Goal: Task Accomplishment & Management: Complete application form

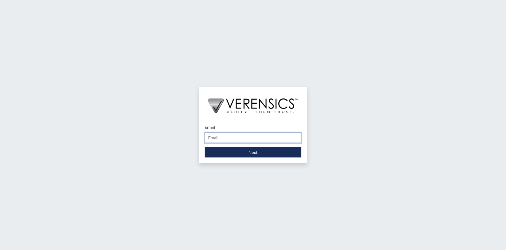
click at [283, 142] on input "Email" at bounding box center [252, 137] width 97 height 10
type input "[PERSON_NAME][EMAIL_ADDRESS][PERSON_NAME][DOMAIN_NAME]"
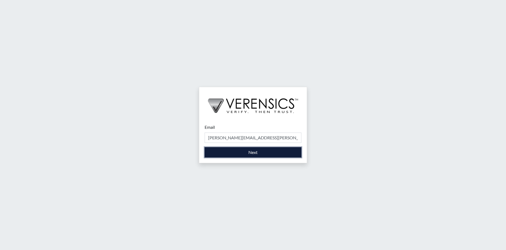
click at [263, 153] on button "Next" at bounding box center [252, 152] width 97 height 10
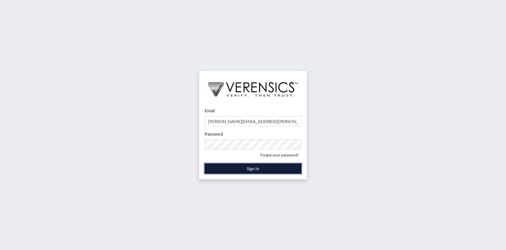
click at [285, 171] on button "Sign In" at bounding box center [252, 168] width 97 height 10
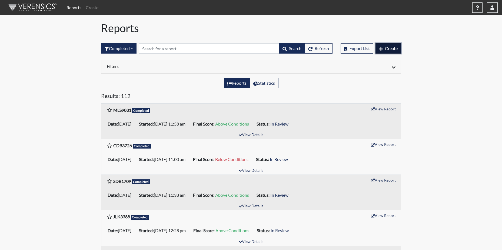
click at [388, 45] on button "Create" at bounding box center [388, 48] width 26 height 10
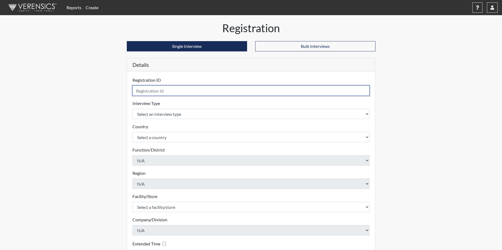
drag, startPoint x: 167, startPoint y: 90, endPoint x: 171, endPoint y: 88, distance: 4.8
click at [167, 89] on input "text" at bounding box center [250, 90] width 237 height 10
type input "ANM2223"
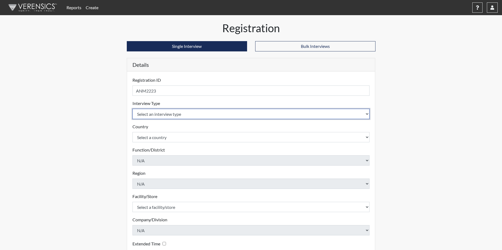
click at [186, 113] on select "Select an interview type Corrections Pre-Employment" at bounding box center [250, 114] width 237 height 10
select select "ff733e93-e1bf-11ea-9c9f-0eff0cf7eb8f"
click at [132, 109] on select "Select an interview type Corrections Pre-Employment" at bounding box center [250, 114] width 237 height 10
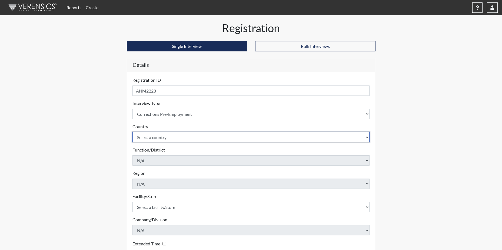
click at [177, 137] on select "Select a country [GEOGRAPHIC_DATA] [GEOGRAPHIC_DATA]" at bounding box center [250, 137] width 237 height 10
select select "united-states-of-[GEOGRAPHIC_DATA]"
click at [132, 132] on select "Select a country [GEOGRAPHIC_DATA] [GEOGRAPHIC_DATA]" at bounding box center [250, 137] width 237 height 10
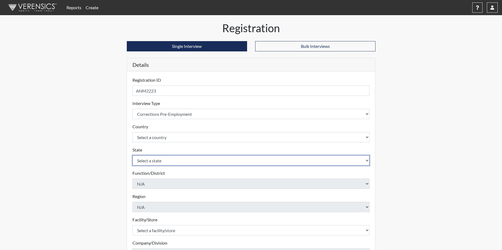
click at [167, 159] on select "Select a state [US_STATE] [US_STATE] [US_STATE] [US_STATE] [US_STATE] [US_STATE…" at bounding box center [250, 160] width 237 height 10
select select "GA"
click at [132, 155] on select "Select a state [US_STATE] [US_STATE] [US_STATE] [US_STATE] [US_STATE] [US_STATE…" at bounding box center [250, 160] width 237 height 10
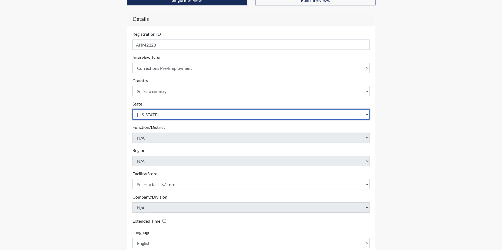
scroll to position [78, 0]
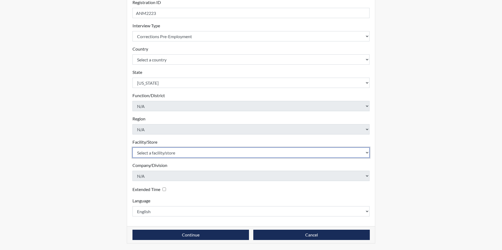
click at [181, 151] on select "Select a facility/store [PERSON_NAME]" at bounding box center [250, 152] width 237 height 10
select select "a2695ac4-228c-4454-a598-76acc7274027"
click at [132, 147] on select "Select a facility/store [PERSON_NAME]" at bounding box center [250, 152] width 237 height 10
click at [182, 152] on select "Select a facility/store [PERSON_NAME]" at bounding box center [250, 152] width 237 height 10
click at [132, 147] on select "Select a facility/store [PERSON_NAME]" at bounding box center [250, 152] width 237 height 10
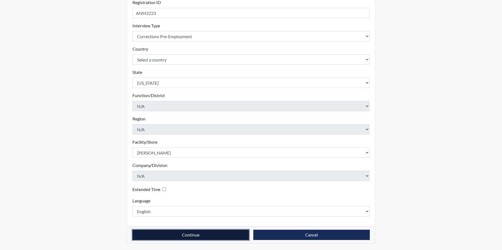
drag, startPoint x: 215, startPoint y: 231, endPoint x: 229, endPoint y: 227, distance: 14.1
click at [217, 230] on button "Continue" at bounding box center [190, 234] width 116 height 10
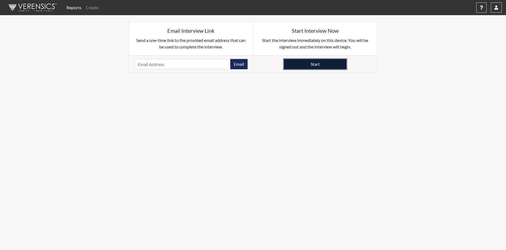
click at [321, 63] on button "Start" at bounding box center [315, 64] width 63 height 10
